Goal: Find specific page/section

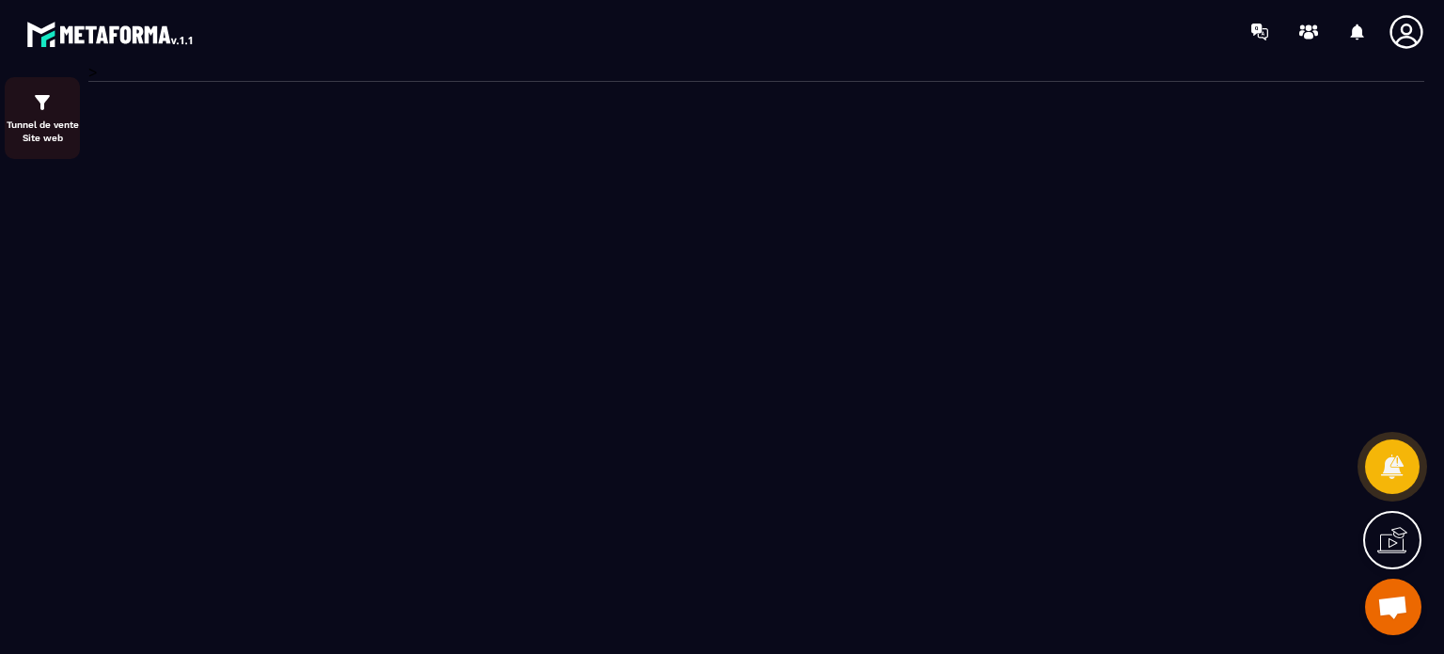
click at [35, 87] on link "Tunnel de vente Site web" at bounding box center [42, 118] width 75 height 82
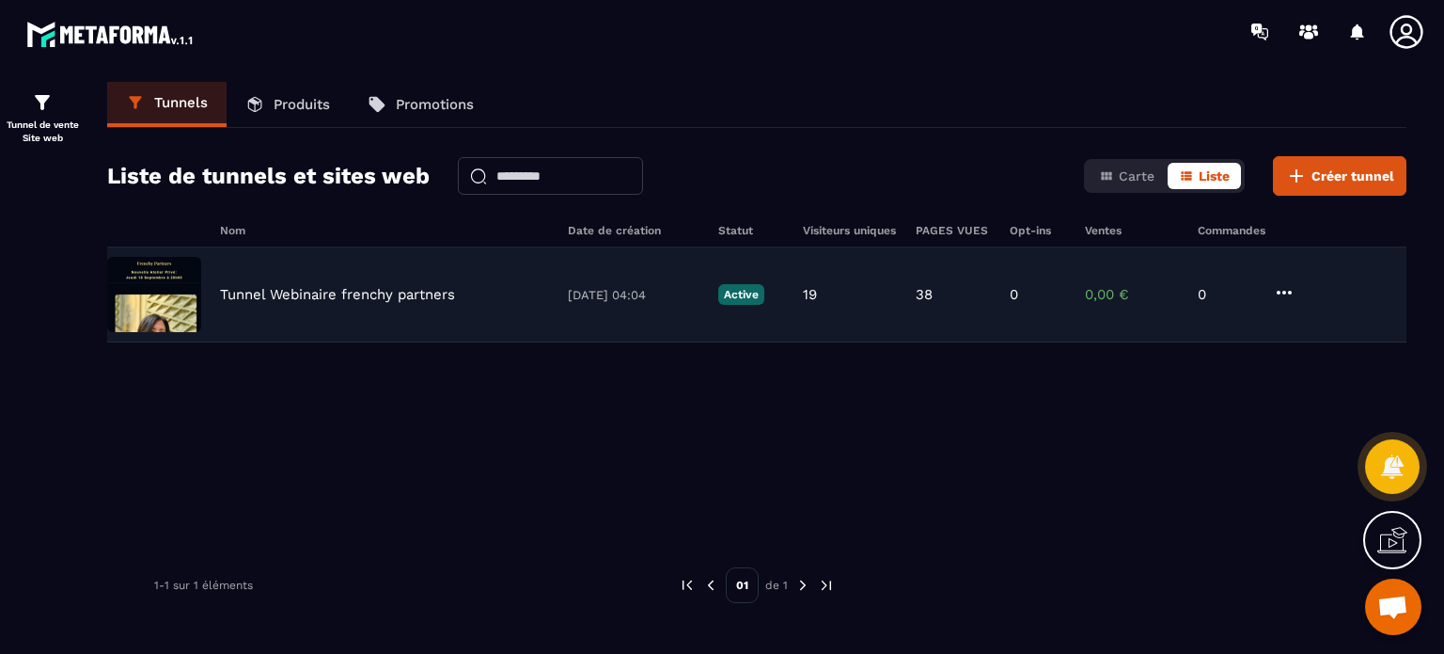
click at [417, 286] on p "Tunnel Webinaire frenchy partners" at bounding box center [337, 294] width 235 height 17
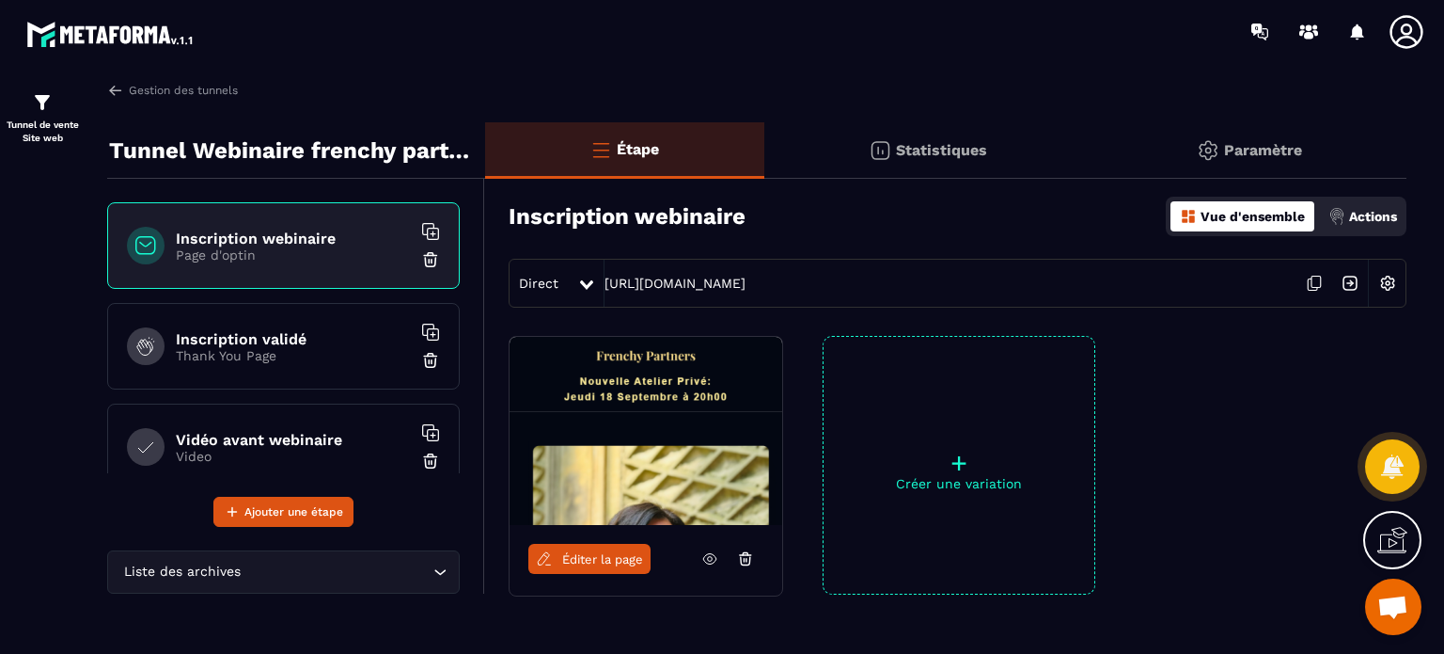
click at [611, 556] on span "Éditer la page" at bounding box center [602, 559] width 81 height 14
